Goal: Register for event/course

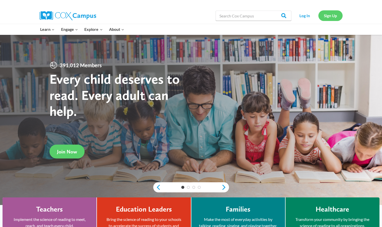
click at [336, 18] on link "Sign Up" at bounding box center [330, 15] width 24 height 10
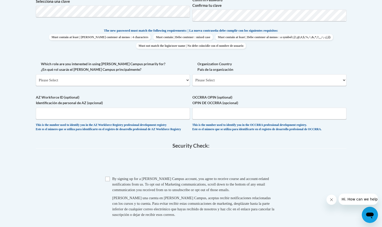
scroll to position [246, 0]
click at [176, 110] on input "AZ Workforce ID (optional) Identificación de personal de AZ (opcional)" at bounding box center [113, 113] width 154 height 12
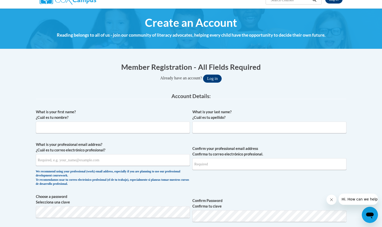
scroll to position [45, 0]
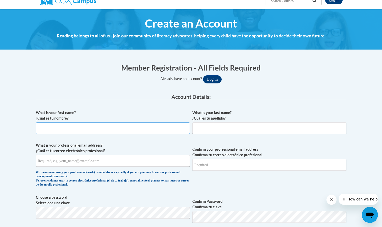
click at [174, 129] on input "What is your first name? ¿Cuál es tu nombre?" at bounding box center [113, 128] width 154 height 12
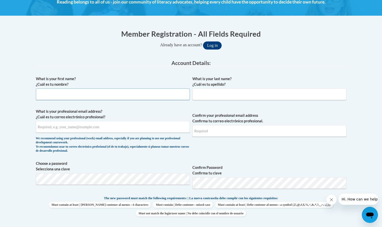
scroll to position [79, 0]
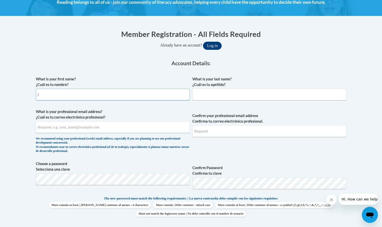
type input "Jessica Ramirez"
type input "Ramirez"
type input "jessicaramirez305@yahoo.com"
click at [203, 42] on button "Log in" at bounding box center [212, 46] width 19 height 8
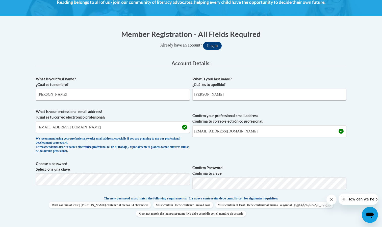
scroll to position [105, 0]
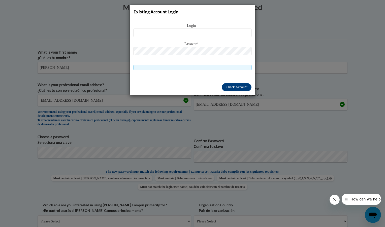
click at [288, 87] on div "Existing Account Login Login Password" at bounding box center [192, 113] width 385 height 227
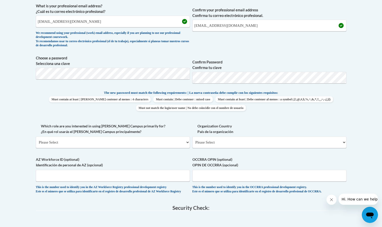
scroll to position [186, 0]
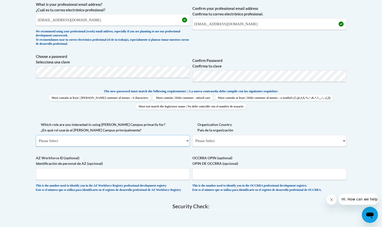
click at [160, 141] on select "Please Select College/University | Colegio/Universidad Community/Nonprofit Part…" at bounding box center [113, 141] width 154 height 12
select select "fbf2d438-af2f-41f8-98f1-81c410e29de3"
click at [36, 135] on select "Please Select College/University | Colegio/Universidad Community/Nonprofit Part…" at bounding box center [113, 141] width 154 height 12
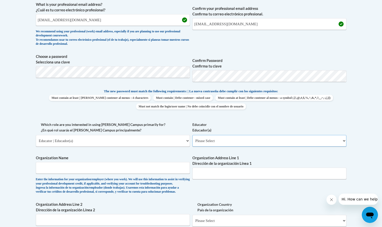
click at [236, 136] on select "Please Select Early Learning/Daycare Teacher/Family Home Care Provider | Maestr…" at bounding box center [269, 141] width 154 height 12
select select "5e2af403-4f2c-4e49-a02f-103e55d7b75b"
click at [192, 135] on select "Please Select Early Learning/Daycare Teacher/Family Home Care Provider | Maestr…" at bounding box center [269, 141] width 154 height 12
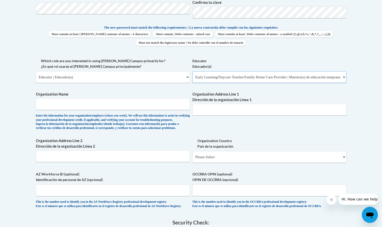
scroll to position [252, 0]
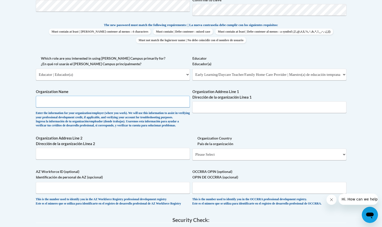
click at [141, 100] on input "Organization Name" at bounding box center [113, 102] width 154 height 12
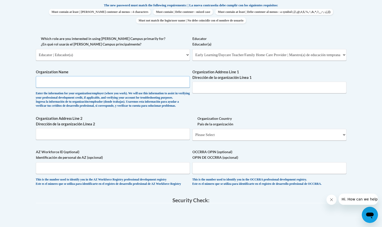
scroll to position [271, 0]
click at [204, 141] on select "Please Select United States | Estados Unidos Outside of the United States | Fue…" at bounding box center [269, 135] width 154 height 12
select select "ad49bcad-a171-4b2e-b99c-48b446064914"
click at [192, 137] on select "Please Select United States | Estados Unidos Outside of the United States | Fue…" at bounding box center [269, 135] width 154 height 12
select select
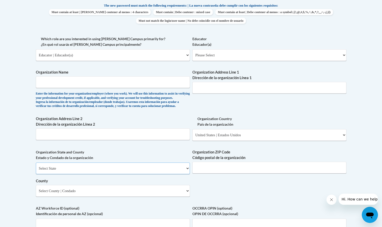
click at [165, 174] on select "Select State Alabama Alaska Arizona Arkansas California Colorado Connecticut De…" at bounding box center [113, 168] width 154 height 12
select select "Georgia"
click at [36, 171] on select "Select State Alabama Alaska Arizona Arkansas California Colorado Connecticut De…" at bounding box center [113, 168] width 154 height 12
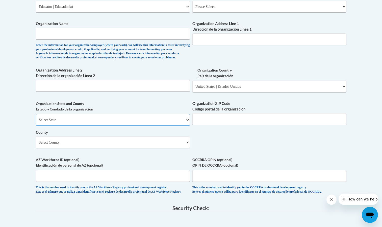
scroll to position [320, 0]
click at [142, 148] on select "Select County Appling Atkinson Bacon Baker Baldwin Banks Barrow Bartow Ben Hill…" at bounding box center [113, 142] width 154 height 12
select select "Cherokee"
click at [36, 144] on select "Select County Appling Atkinson Bacon Baker Baldwin Banks Barrow Bartow Ben Hill…" at bounding box center [113, 142] width 154 height 12
click at [115, 34] on input "Organization Name" at bounding box center [113, 33] width 154 height 12
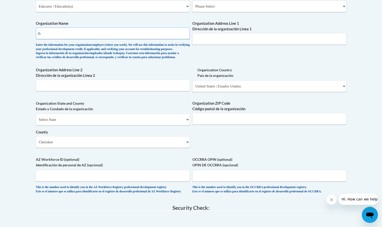
type input "t"
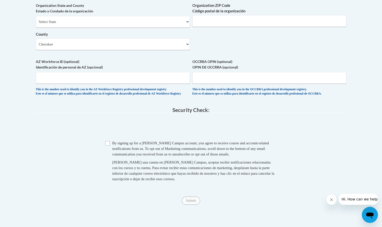
scroll to position [416, 0]
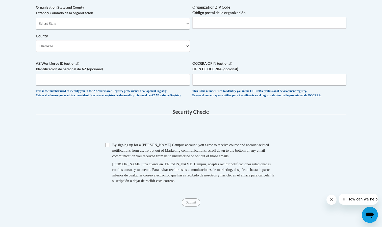
type input "The Goddard School"
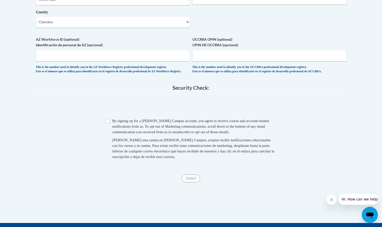
scroll to position [442, 0]
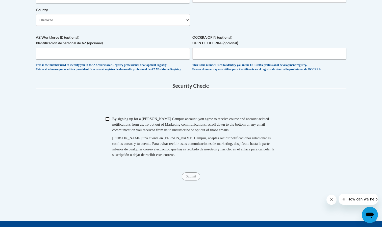
click at [106, 121] on input "Checkbox" at bounding box center [107, 119] width 5 height 5
checkbox input "true"
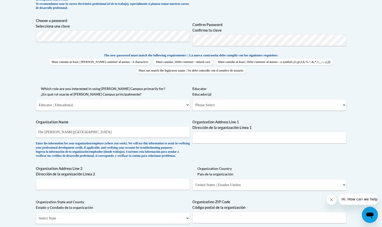
scroll to position [219, 0]
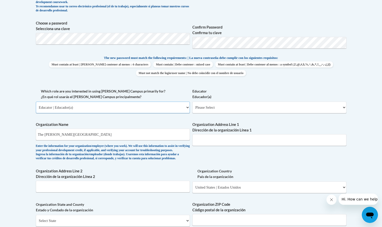
click at [170, 111] on select "Please Select College/University | Colegio/Universidad Community/Nonprofit Part…" at bounding box center [113, 107] width 154 height 12
select select
click at [36, 101] on select "Please Select College/University | Colegio/Universidad Community/Nonprofit Part…" at bounding box center [113, 107] width 154 height 12
select select "null"
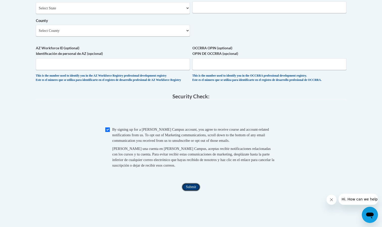
click at [190, 191] on input "Submit" at bounding box center [191, 187] width 18 height 8
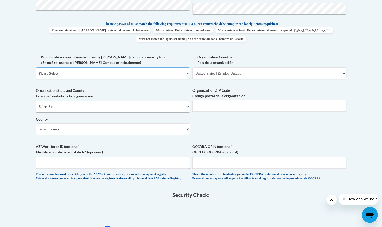
scroll to position [253, 0]
click at [171, 78] on select "Please Select College/University | Colegio/Universidad Community/Nonprofit Part…" at bounding box center [113, 74] width 154 height 12
click at [36, 68] on select "Please Select College/University | Colegio/Universidad Community/Nonprofit Part…" at bounding box center [113, 74] width 154 height 12
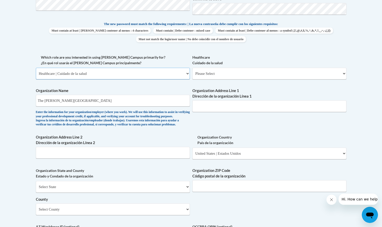
click at [162, 74] on select "Please Select College/University | Colegio/Universidad Community/Nonprofit Part…" at bounding box center [113, 74] width 154 height 12
select select "fbf2d438-af2f-41f8-98f1-81c410e29de3"
click at [36, 68] on select "Please Select College/University | Colegio/Universidad Community/Nonprofit Part…" at bounding box center [113, 74] width 154 height 12
click at [249, 74] on select "Please Select Early Learning/Daycare Teacher/Family Home Care Provider | Maestr…" at bounding box center [269, 74] width 154 height 12
select select "5e2af403-4f2c-4e49-a02f-103e55d7b75b"
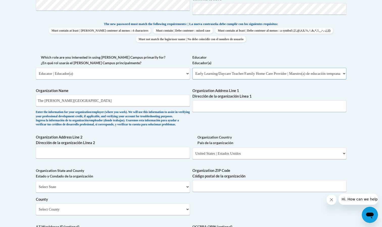
click at [192, 68] on select "Please Select Early Learning/Daycare Teacher/Family Home Care Provider | Maestr…" at bounding box center [269, 74] width 154 height 12
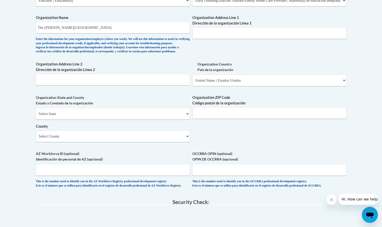
scroll to position [309, 0]
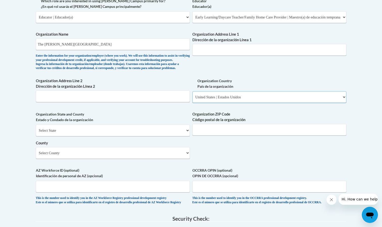
click at [202, 103] on select "Please Select United States | Estados Unidos Outside of the United States | Fue…" at bounding box center [269, 97] width 154 height 12
click at [209, 139] on div "Organization ZIP Code Código postal de la organización" at bounding box center [269, 125] width 154 height 28
click at [166, 136] on select "Select State Alabama Alaska Arizona Arkansas California Colorado Connecticut De…" at bounding box center [113, 130] width 154 height 12
select select "Georgia"
click at [36, 133] on select "Select State Alabama Alaska Arizona Arkansas California Colorado Connecticut De…" at bounding box center [113, 130] width 154 height 12
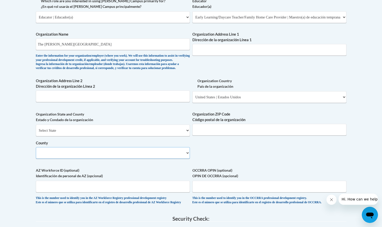
click at [99, 158] on select "County" at bounding box center [113, 153] width 154 height 12
click at [239, 176] on label "OCCRRA OPIN (optional) OPIN DE OCCRRA (opcional)" at bounding box center [269, 172] width 154 height 11
click at [239, 180] on input "OCCRRA OPIN (optional) OPIN DE OCCRRA (opcional)" at bounding box center [269, 186] width 154 height 12
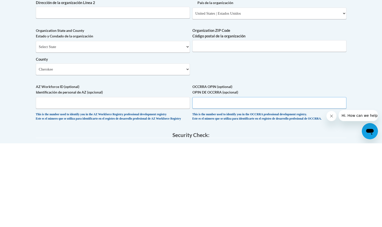
scroll to position [339, 0]
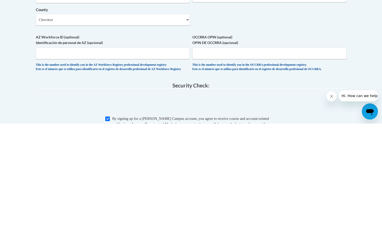
click at [297, 191] on legend "Security Check:" at bounding box center [191, 189] width 310 height 6
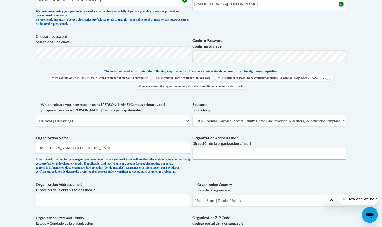
scroll to position [207, 0]
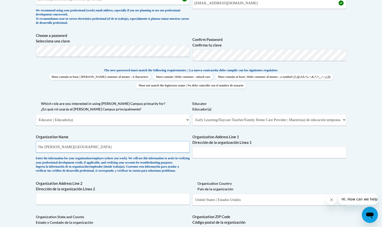
click at [168, 146] on input "The Goddard School" at bounding box center [113, 147] width 154 height 12
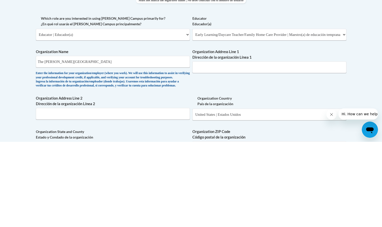
click at [368, 157] on body "This site uses cookies to help improve your learning experience. By continuing …" at bounding box center [191, 169] width 382 height 752
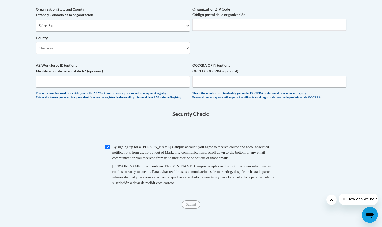
scroll to position [412, 0]
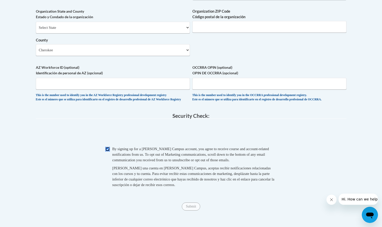
click at [107, 151] on input "Checkbox" at bounding box center [107, 149] width 5 height 5
checkbox input "true"
click at [188, 210] on input "Submit" at bounding box center [191, 206] width 18 height 8
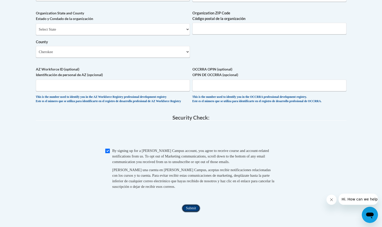
click at [197, 212] on input "Submit" at bounding box center [191, 208] width 18 height 8
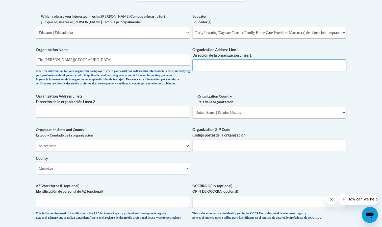
scroll to position [287, 0]
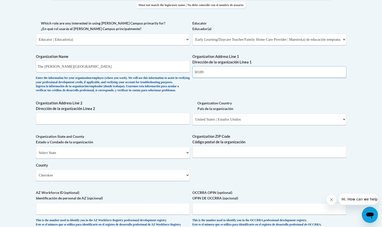
type input "30189"
click at [224, 96] on div "What is your first name? ¿Cuál es tu nombre? Jessica Ramirez What is your last …" at bounding box center [191, 49] width 310 height 366
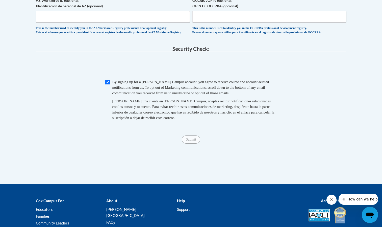
scroll to position [485, 0]
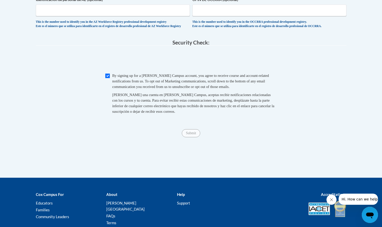
click at [172, 89] on span "By signing up for a Cox Campus account, you agree to receive course and account…" at bounding box center [190, 80] width 157 height 15
click at [108, 78] on input "Checkbox" at bounding box center [107, 75] width 5 height 5
checkbox input "true"
click at [195, 137] on input "Submit" at bounding box center [191, 133] width 18 height 8
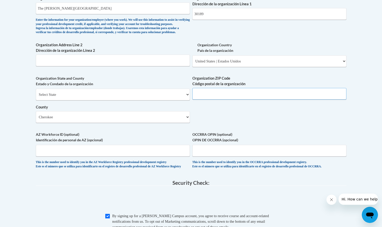
scroll to position [345, 0]
click at [220, 100] on input "Organization ZIP Code Código postal de la organización" at bounding box center [269, 94] width 154 height 12
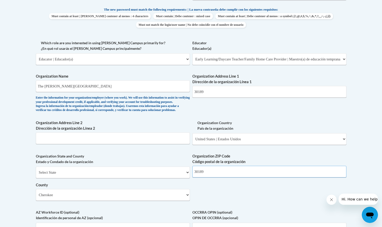
scroll to position [267, 0]
type input "30189"
click at [216, 96] on input "30189" at bounding box center [269, 92] width 154 height 12
type input "3"
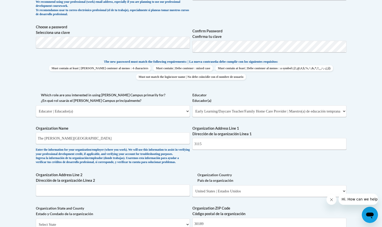
scroll to position [215, 0]
click at [224, 145] on input "3115" at bounding box center [269, 143] width 154 height 12
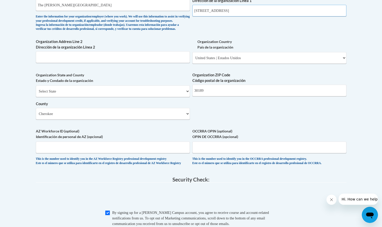
scroll to position [349, 0]
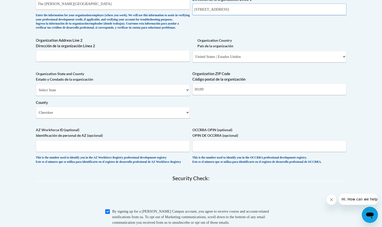
type input "3115 parkbrooke circle woodstock ga"
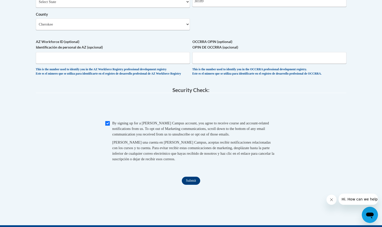
scroll to position [438, 0]
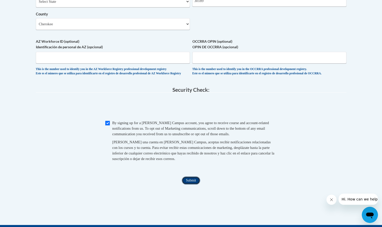
click at [190, 184] on input "Submit" at bounding box center [191, 180] width 18 height 8
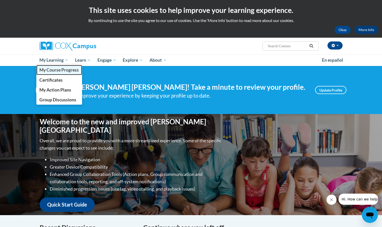
click at [52, 69] on span "My Course Progress" at bounding box center [58, 69] width 39 height 5
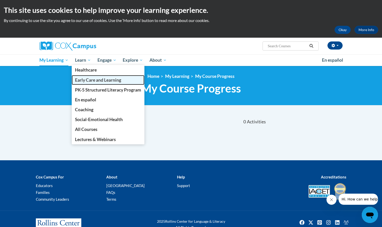
click at [105, 77] on span "Early Care and Learning" at bounding box center [98, 79] width 46 height 5
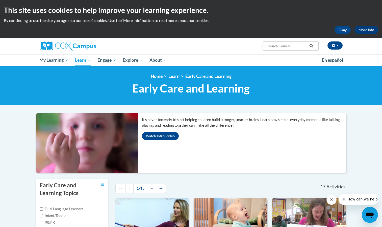
click at [291, 45] on input "Search..." at bounding box center [287, 46] width 40 height 6
type input "language and literacy"
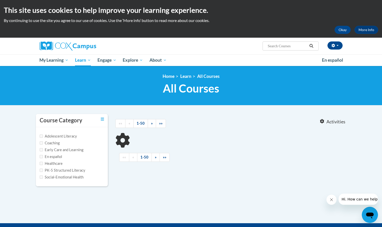
type input "language and literacy"
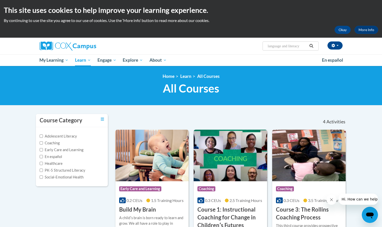
click at [304, 46] on input "language and literacy" at bounding box center [287, 46] width 40 height 6
click at [71, 149] on label "Early Care and Learning" at bounding box center [62, 150] width 44 height 6
click at [43, 149] on input "Early Care and Learning" at bounding box center [41, 149] width 3 height 3
checkbox input "true"
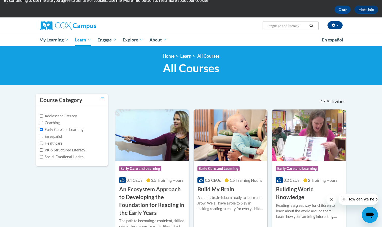
scroll to position [12, 0]
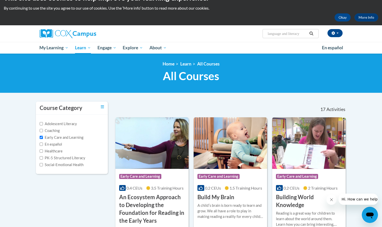
click at [309, 34] on icon "Search" at bounding box center [311, 34] width 5 height 4
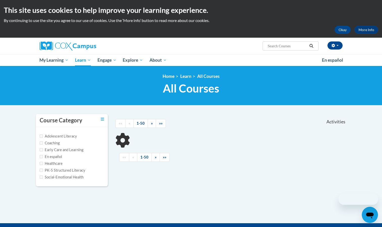
click at [300, 46] on input "Search..." at bounding box center [287, 46] width 40 height 6
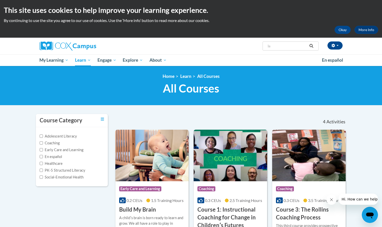
type input "l"
type input "science of reading"
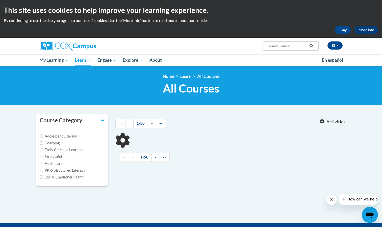
type input "science of reading"
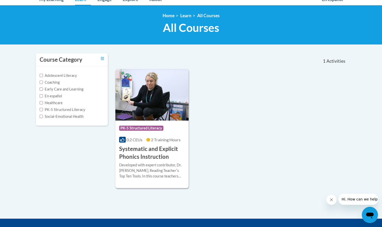
scroll to position [61, 0]
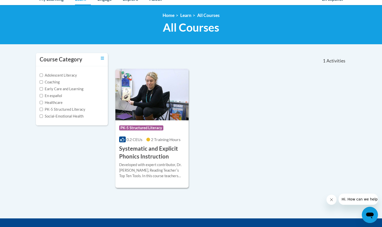
click at [78, 88] on label "Early Care and Learning" at bounding box center [62, 89] width 44 height 6
click at [43, 88] on input "Early Care and Learning" at bounding box center [41, 88] width 3 height 3
checkbox input "true"
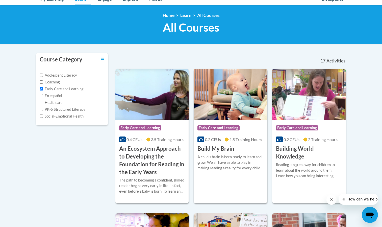
click at [210, 175] on div "More Info Enroll A childʹs brain is born ready to learn and grow. We all have a…" at bounding box center [229, 165] width 73 height 26
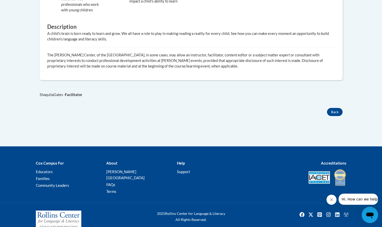
scroll to position [268, 0]
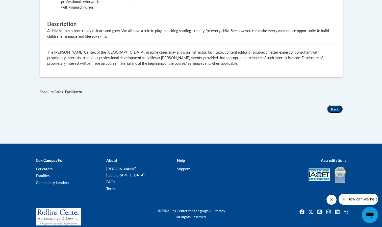
click at [334, 112] on button "Back" at bounding box center [335, 109] width 16 height 8
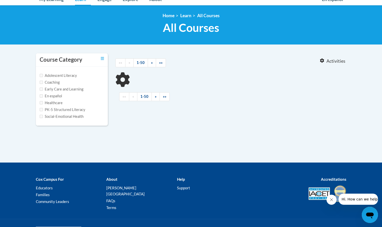
type input "science of reading"
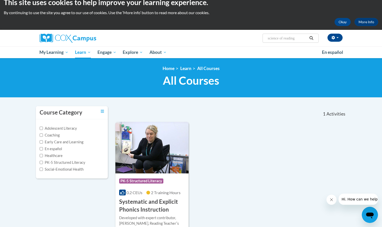
scroll to position [1, 0]
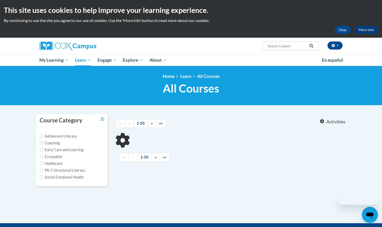
type input "language and literacy"
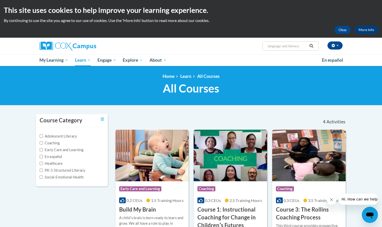
scroll to position [2, 0]
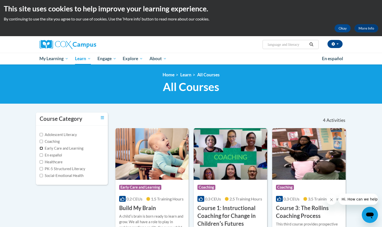
click at [41, 148] on input "Early Care and Learning" at bounding box center [41, 147] width 3 height 3
checkbox input "true"
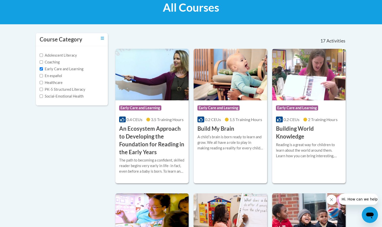
scroll to position [81, 0]
click at [312, 142] on div "Reading is a great way for children to learn about the world around them. Learn…" at bounding box center [309, 150] width 66 height 17
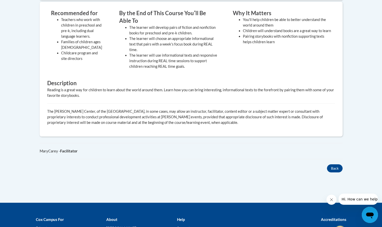
scroll to position [214, 0]
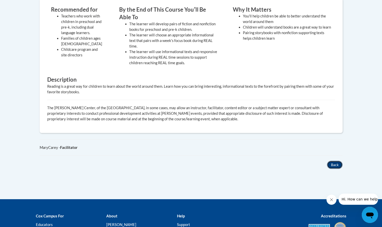
click at [339, 167] on button "Back" at bounding box center [335, 164] width 16 height 8
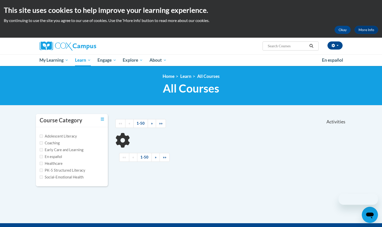
scroll to position [79, 0]
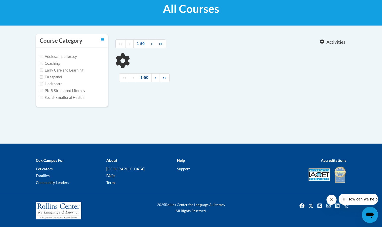
type input "language and literacy"
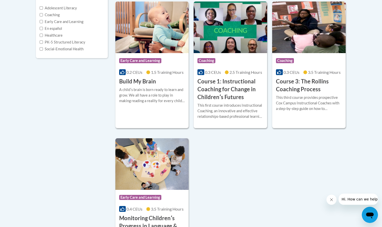
scroll to position [129, 0]
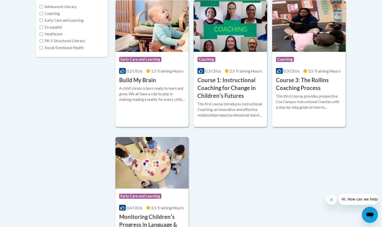
click at [149, 99] on div "A childʹs brain is born ready to learn and grow. We all have a role to play in …" at bounding box center [152, 94] width 66 height 17
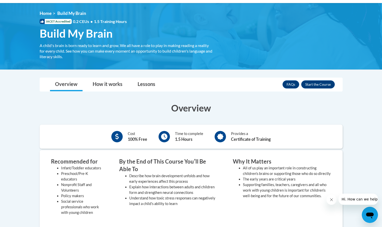
scroll to position [63, 0]
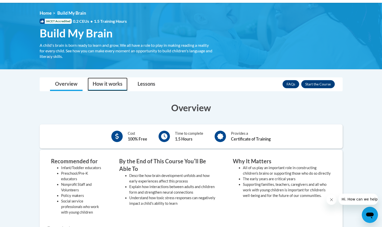
click at [112, 87] on link "How it works" at bounding box center [108, 83] width 40 height 13
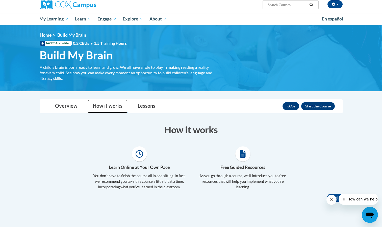
scroll to position [40, 0]
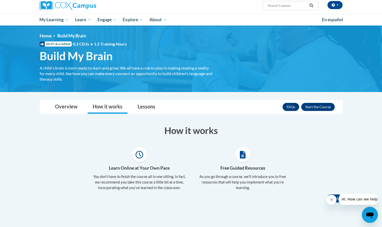
click at [290, 6] on input "Search..." at bounding box center [287, 6] width 40 height 6
type input "l"
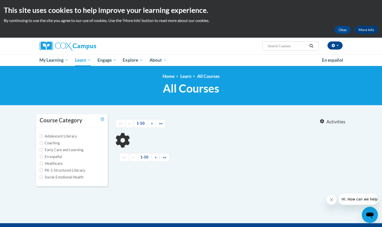
type input "language and literacy"
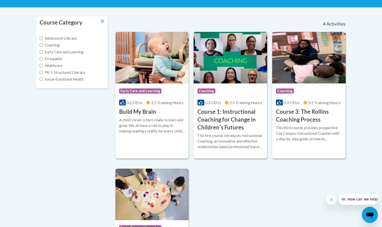
scroll to position [96, 0]
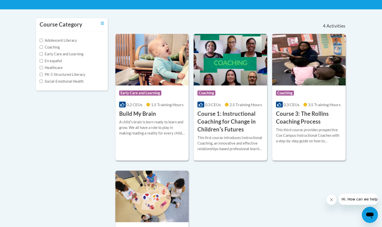
click at [54, 54] on label "Early Care and Learning" at bounding box center [62, 54] width 44 height 6
click at [43, 54] on input "Early Care and Learning" at bounding box center [41, 53] width 3 height 3
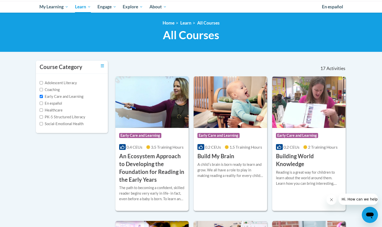
scroll to position [53, 0]
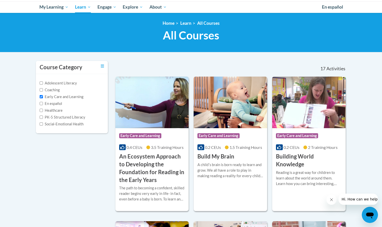
click at [79, 96] on label "Early Care and Learning" at bounding box center [62, 97] width 44 height 6
click at [43, 96] on input "Early Care and Learning" at bounding box center [41, 96] width 3 height 3
checkbox input "false"
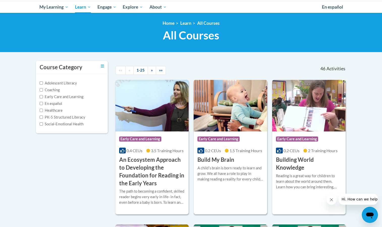
click at [214, 106] on img at bounding box center [229, 105] width 73 height 51
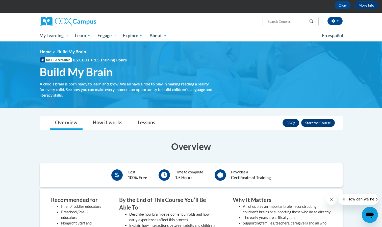
scroll to position [24, 0]
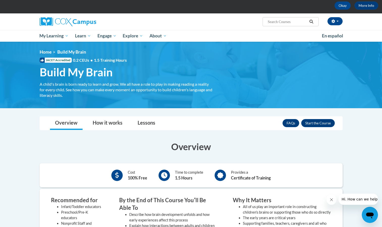
click at [51, 59] on span "IACET Accredited" at bounding box center [56, 60] width 32 height 5
drag, startPoint x: 51, startPoint y: 59, endPoint x: 47, endPoint y: 60, distance: 3.7
click at [47, 60] on span "IACET Accredited" at bounding box center [56, 60] width 32 height 5
drag, startPoint x: 46, startPoint y: 60, endPoint x: 70, endPoint y: 59, distance: 24.5
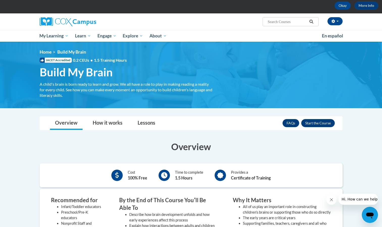
click at [70, 59] on span "IACET Accredited" at bounding box center [56, 60] width 32 height 5
drag, startPoint x: 69, startPoint y: 59, endPoint x: 45, endPoint y: 61, distance: 24.3
click at [45, 61] on span "IACET Accredited" at bounding box center [56, 60] width 32 height 5
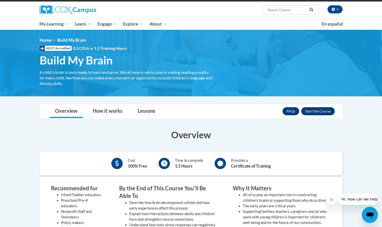
scroll to position [36, 0]
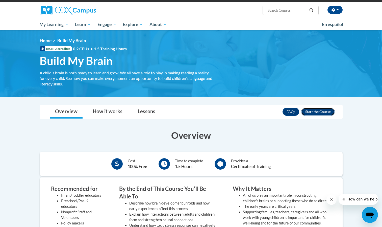
click at [328, 112] on button "Enroll" at bounding box center [318, 111] width 34 height 8
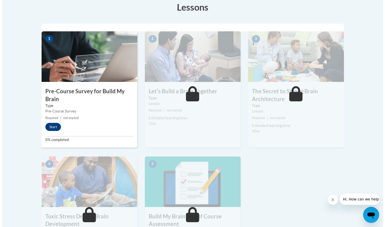
scroll to position [146, 0]
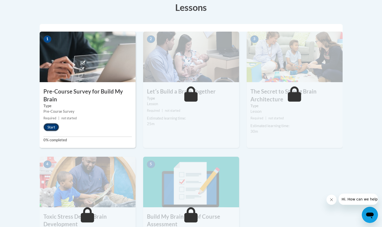
click at [52, 128] on button "Start" at bounding box center [51, 127] width 16 height 8
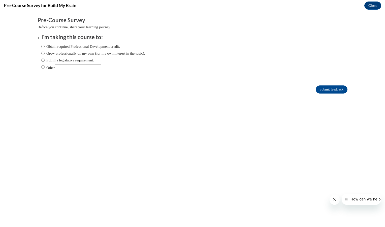
scroll to position [0, 0]
click at [41, 46] on input "Obtain required Professional Development credit." at bounding box center [42, 47] width 3 height 6
radio input "true"
click at [335, 91] on input "Submit feedback" at bounding box center [332, 89] width 32 height 8
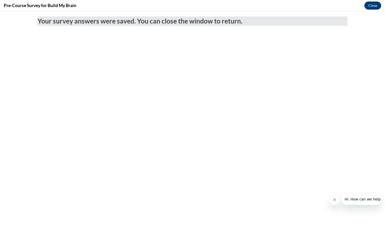
click at [374, 12] on body "Your survey answers were saved. You can close the window to return." at bounding box center [192, 118] width 385 height 215
click at [373, 7] on button "Close" at bounding box center [373, 6] width 17 height 8
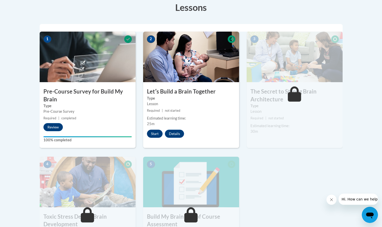
click at [156, 135] on button "Start" at bounding box center [155, 133] width 16 height 8
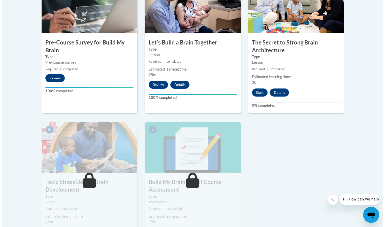
scroll to position [195, 0]
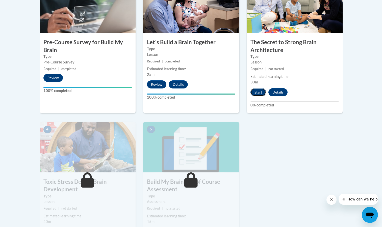
click at [256, 93] on button "Start" at bounding box center [258, 92] width 16 height 8
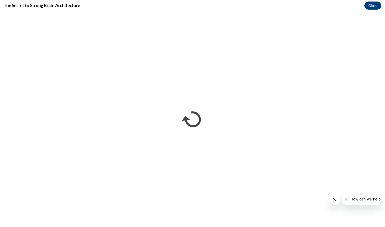
scroll to position [0, 0]
